Goal: Information Seeking & Learning: Check status

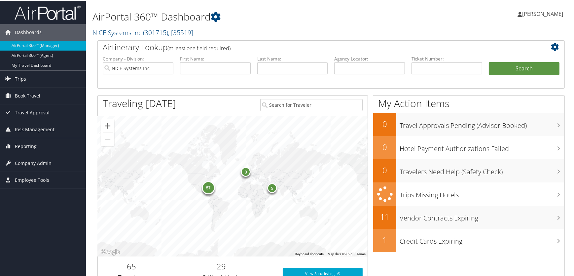
click at [519, 23] on div "Julie Kulp Julie Kulp My Settings Travel Agency Contacts Log Consulting Time Vi…" at bounding box center [480, 15] width 192 height 25
click at [23, 163] on span "Company Admin" at bounding box center [33, 162] width 37 height 17
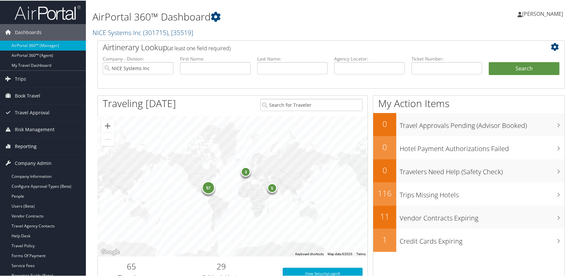
click at [25, 146] on span "Reporting" at bounding box center [26, 145] width 22 height 17
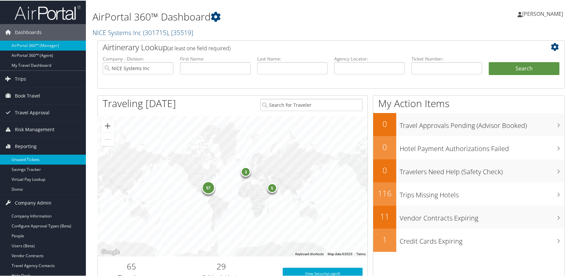
click at [26, 158] on link "Unused Tickets" at bounding box center [43, 159] width 86 height 10
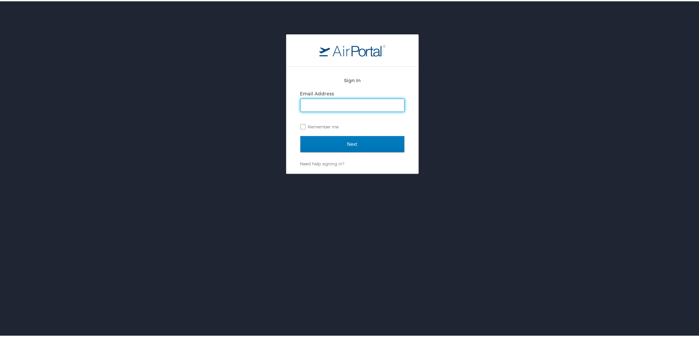
type input "[PERSON_NAME][EMAIL_ADDRESS][PERSON_NAME][DOMAIN_NAME]"
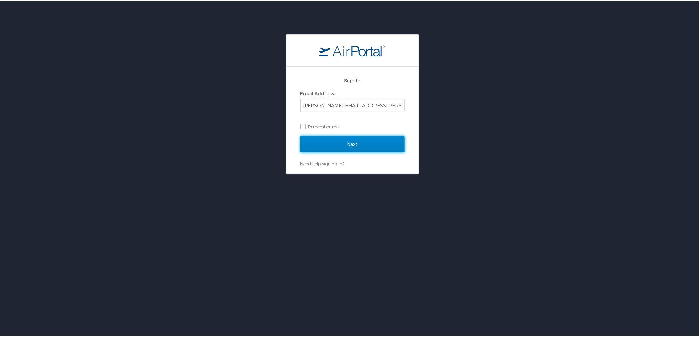
click at [345, 146] on input "Next" at bounding box center [352, 143] width 104 height 17
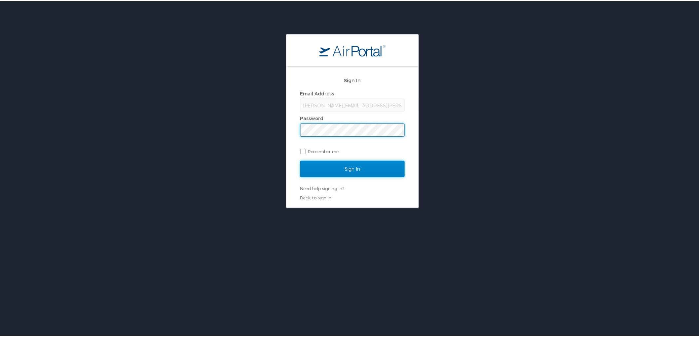
click at [351, 173] on input "Sign In" at bounding box center [352, 167] width 104 height 17
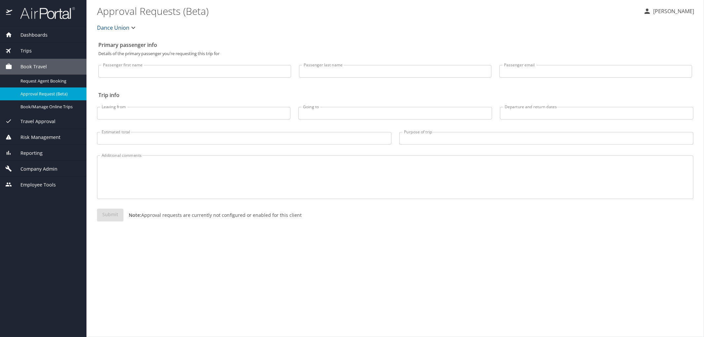
click at [32, 153] on span "Reporting" at bounding box center [27, 153] width 30 height 7
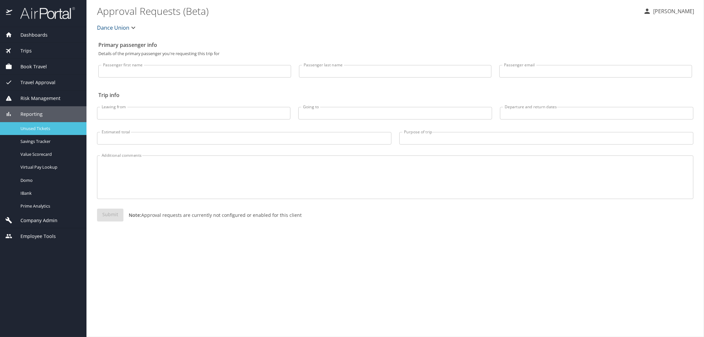
click at [31, 130] on span "Unused Tickets" at bounding box center [49, 128] width 58 height 6
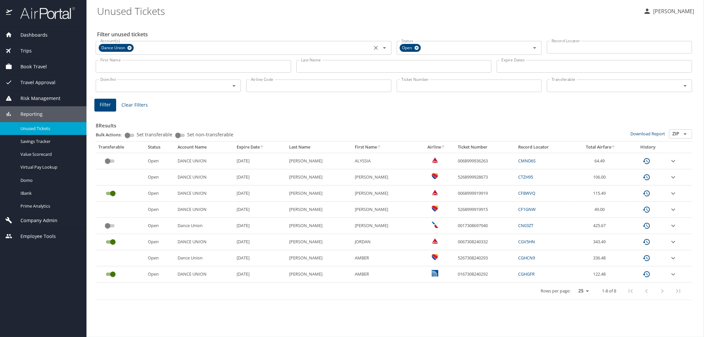
click at [127, 48] on icon at bounding box center [129, 48] width 4 height 4
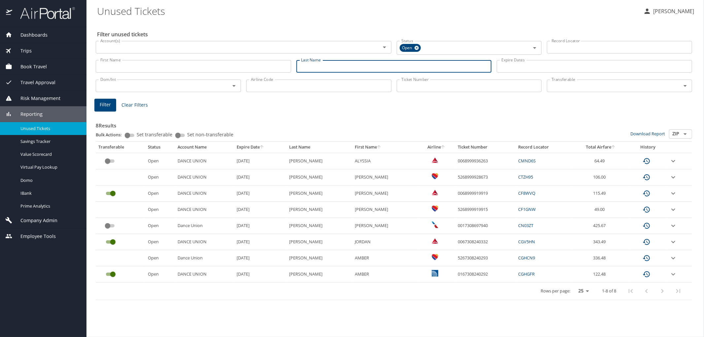
click at [332, 68] on input "Last Name" at bounding box center [393, 66] width 195 height 13
type input "[PERSON_NAME]"
click at [275, 90] on input "Airline Code" at bounding box center [318, 86] width 145 height 13
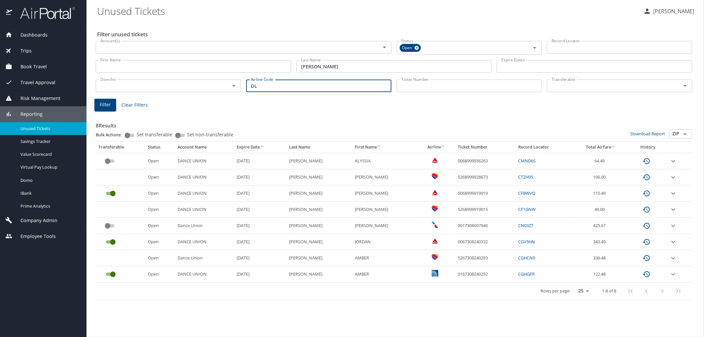
type input "DL"
click at [99, 106] on button "Filter" at bounding box center [105, 105] width 22 height 13
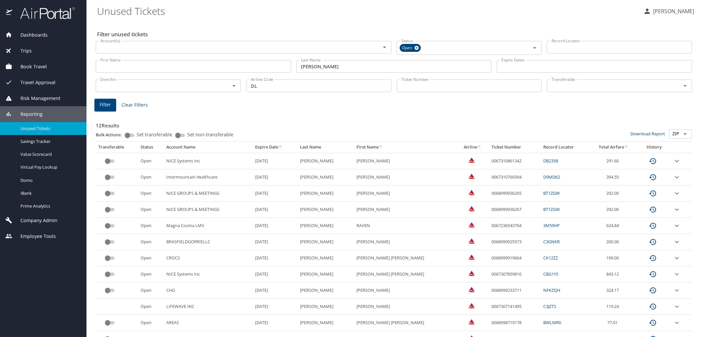
scroll to position [30, 0]
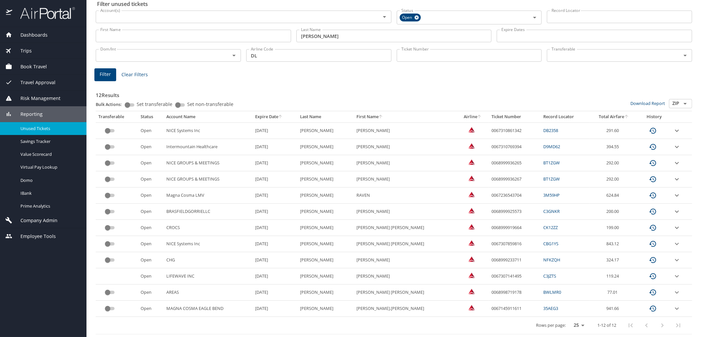
click at [592, 72] on div "Filter Clear Filters" at bounding box center [393, 74] width 599 height 13
click at [583, 80] on div "12 Results Bulk Actions: Set transferable Set non-transferable Download Report …" at bounding box center [394, 207] width 602 height 260
click at [536, 80] on div "12 Results Bulk Actions: Set transferable Set non-transferable Download Report …" at bounding box center [394, 207] width 602 height 260
click at [481, 83] on div "12 Results Bulk Actions: Set transferable Set non-transferable Download Report …" at bounding box center [394, 209] width 597 height 252
